Goal: Task Accomplishment & Management: Complete application form

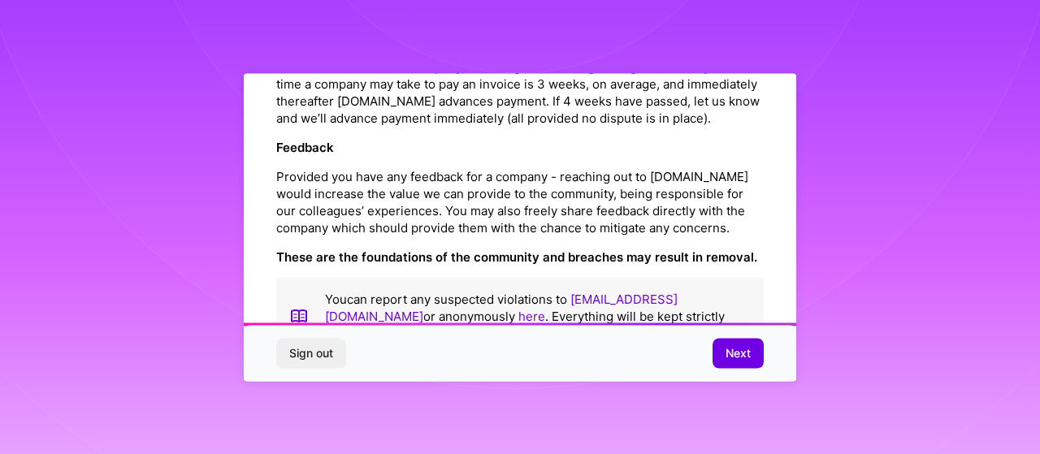
scroll to position [1926, 0]
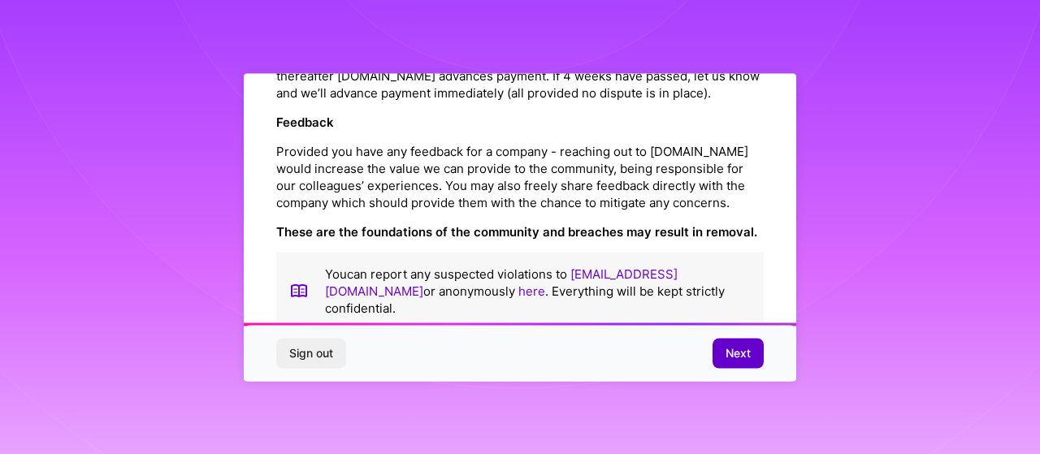
click at [748, 350] on span "Next" at bounding box center [738, 353] width 25 height 16
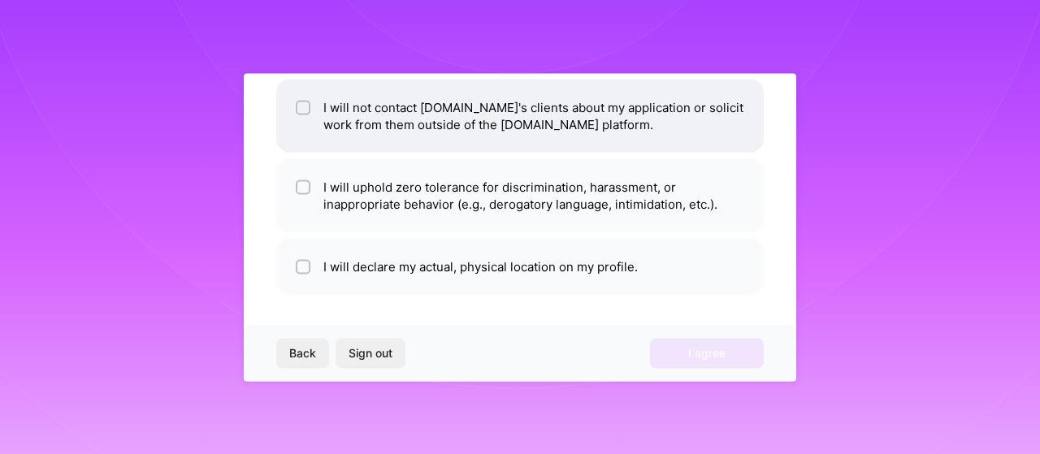
click at [305, 103] on input "checkbox" at bounding box center [304, 107] width 11 height 11
checkbox input "true"
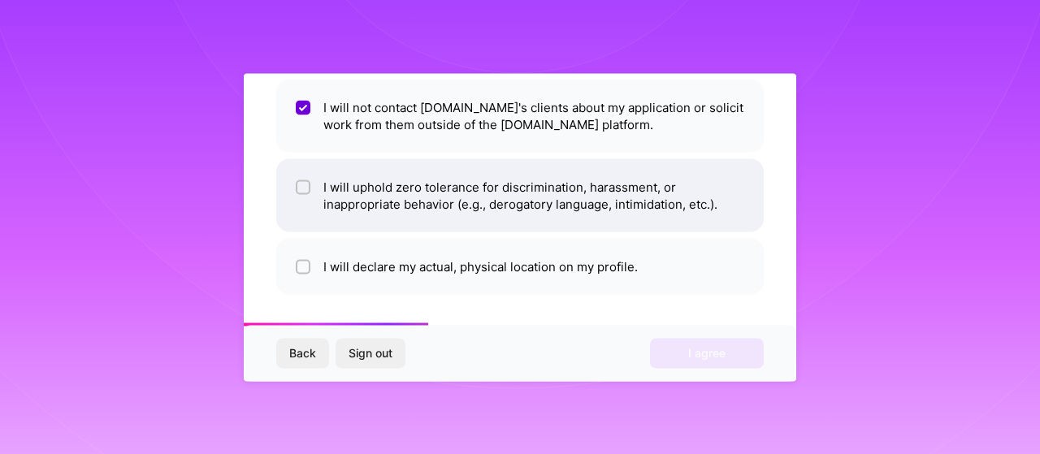
click at [303, 186] on input "checkbox" at bounding box center [304, 187] width 11 height 11
checkbox input "true"
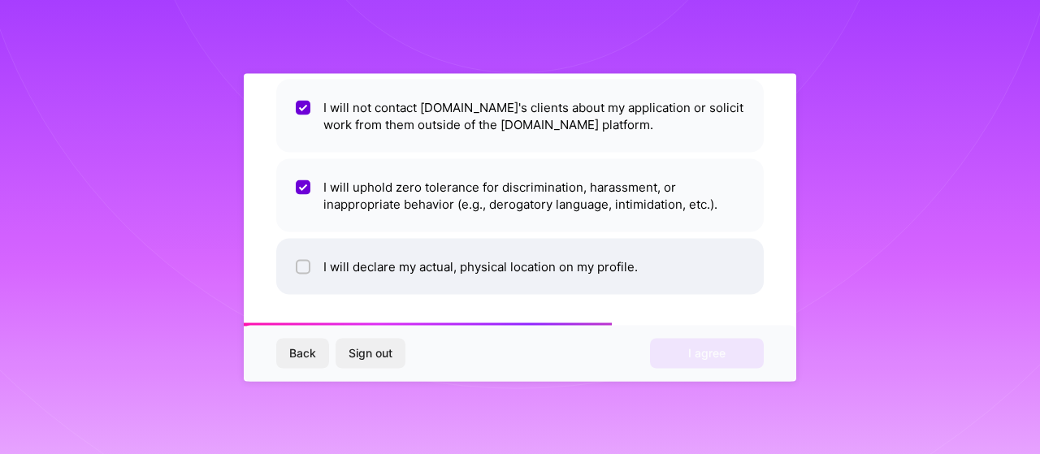
click at [303, 267] on input "checkbox" at bounding box center [304, 267] width 11 height 11
checkbox input "true"
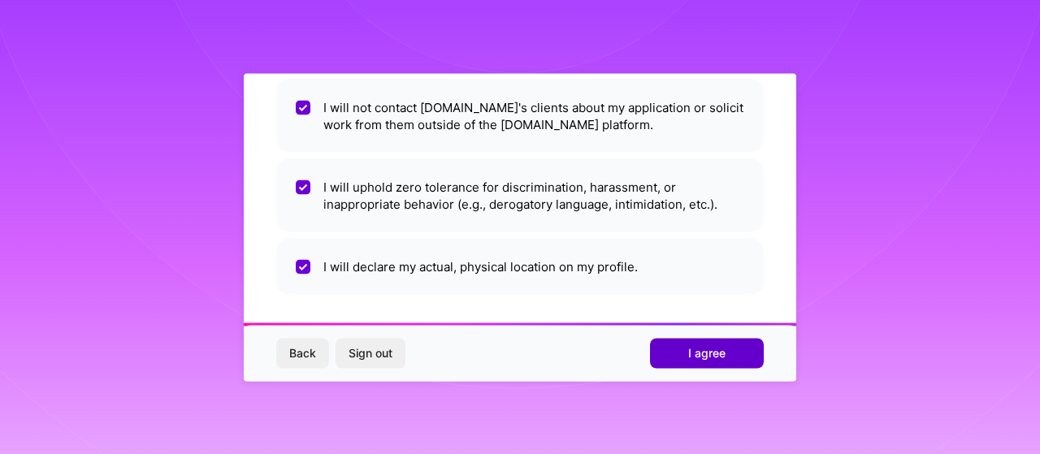
click at [719, 363] on button "I agree" at bounding box center [707, 353] width 114 height 29
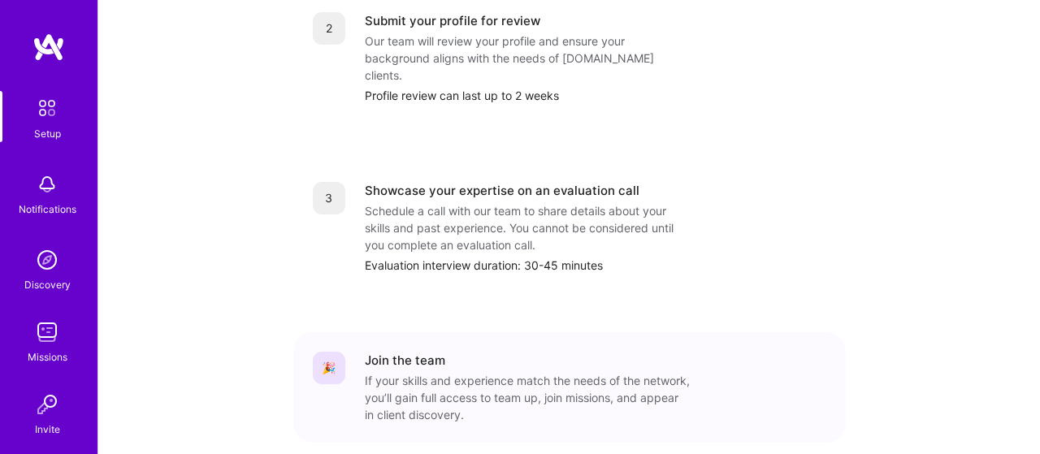
scroll to position [779, 0]
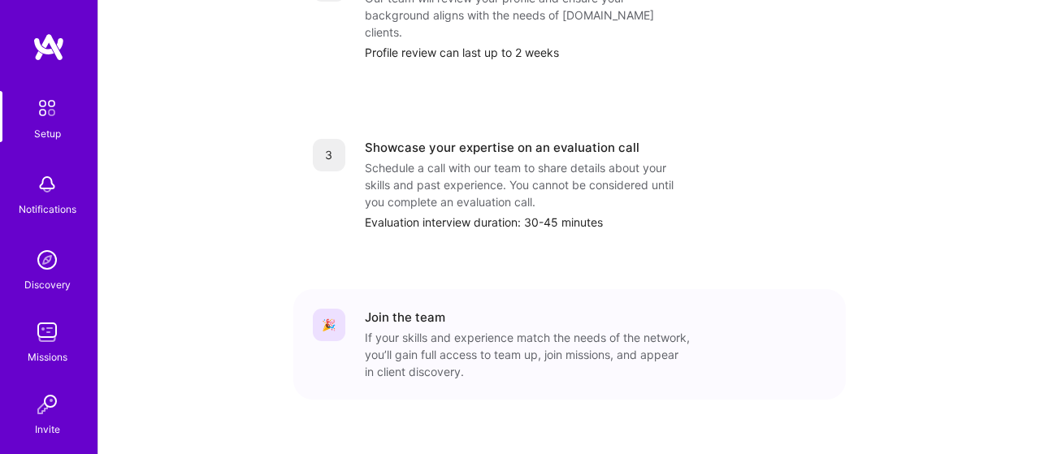
click at [50, 101] on img at bounding box center [47, 108] width 34 height 34
